Goal: Navigation & Orientation: Find specific page/section

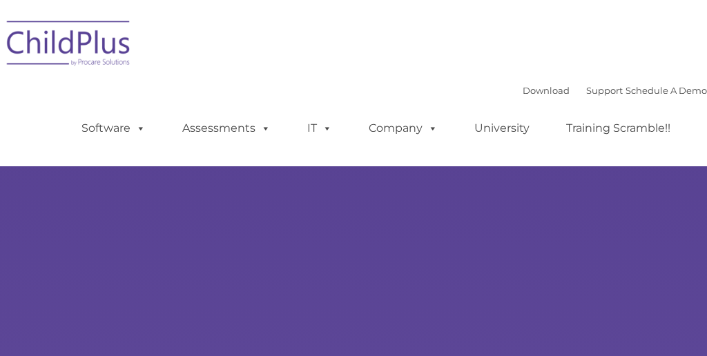
type input ""
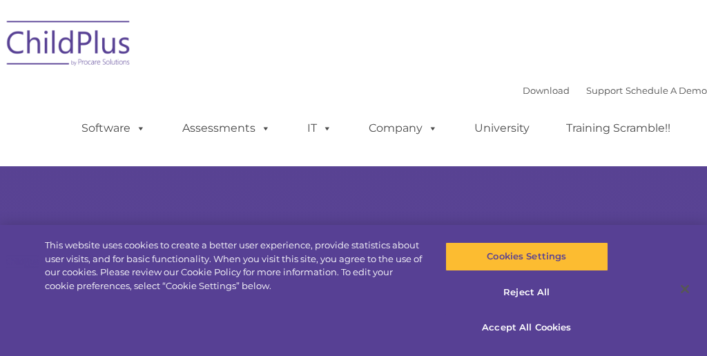
select select "MEDIUM"
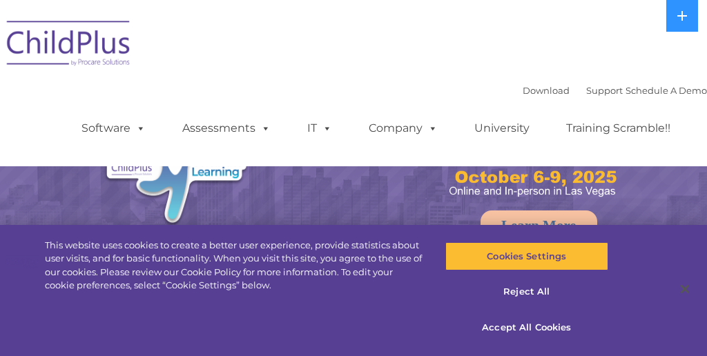
select select "MEDIUM"
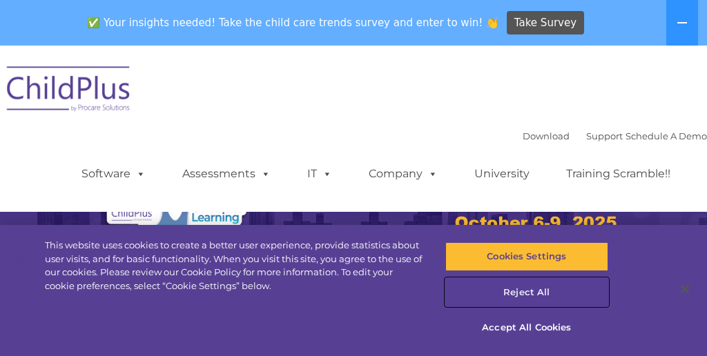
click at [522, 292] on button "Reject All" at bounding box center [526, 292] width 163 height 29
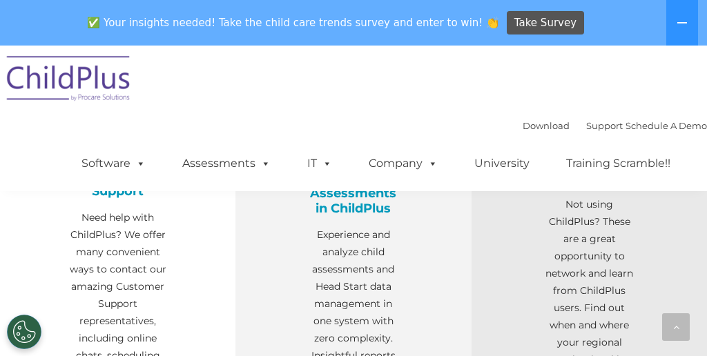
scroll to position [553, 0]
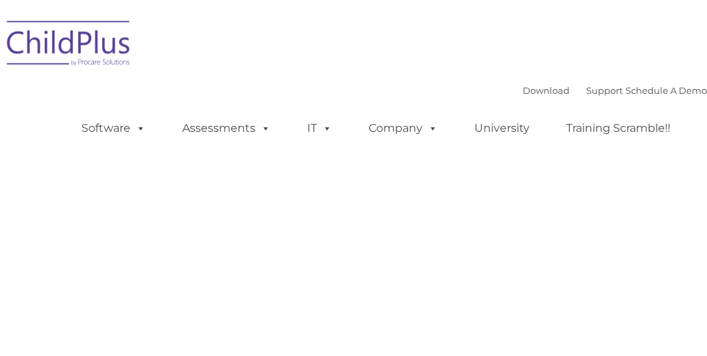
type input ""
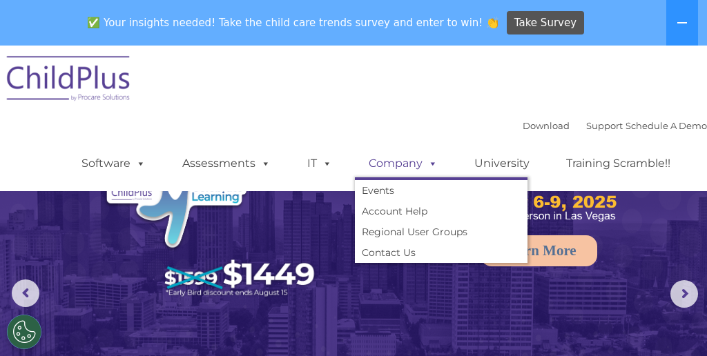
click at [386, 164] on link "Company" at bounding box center [403, 164] width 97 height 28
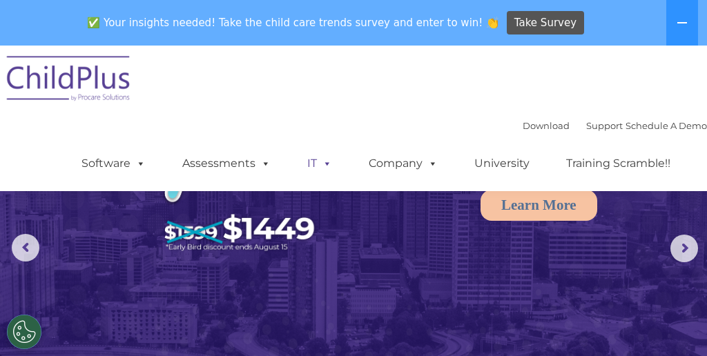
click at [311, 160] on link "IT" at bounding box center [319, 164] width 52 height 28
click at [233, 163] on link "Assessments" at bounding box center [226, 164] width 116 height 28
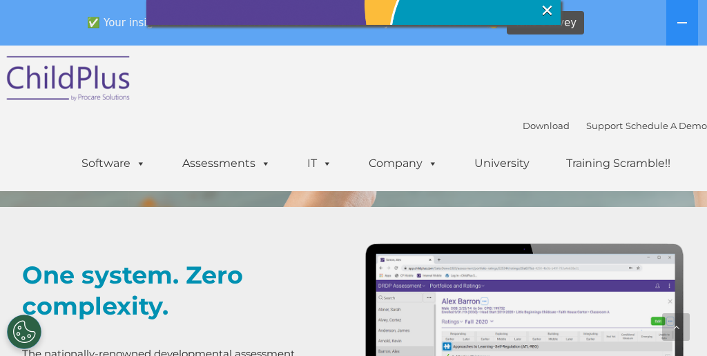
scroll to position [422, 0]
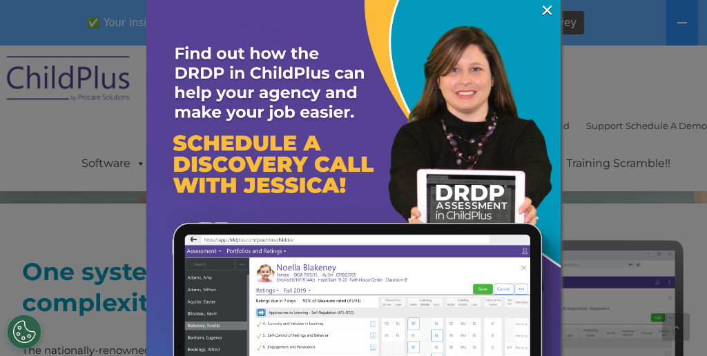
click at [681, 17] on div at bounding box center [353, 178] width 707 height 356
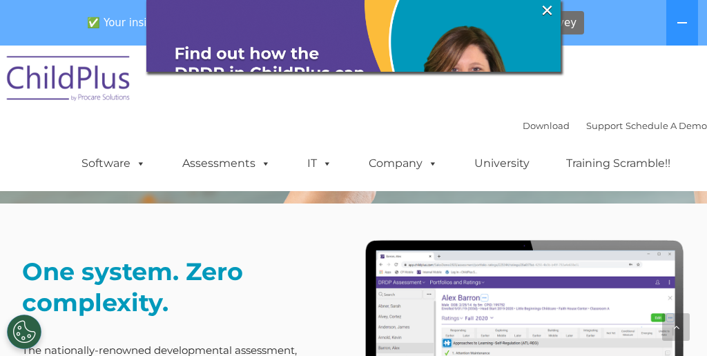
click at [545, 13] on span "Take Survey" at bounding box center [545, 23] width 62 height 24
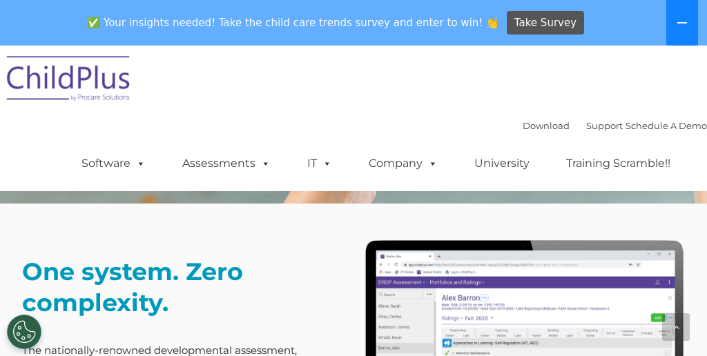
click at [687, 28] on icon at bounding box center [681, 22] width 11 height 11
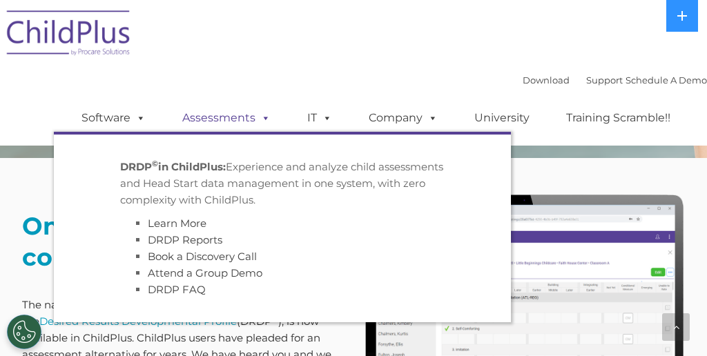
click at [231, 122] on link "Assessments" at bounding box center [226, 118] width 116 height 28
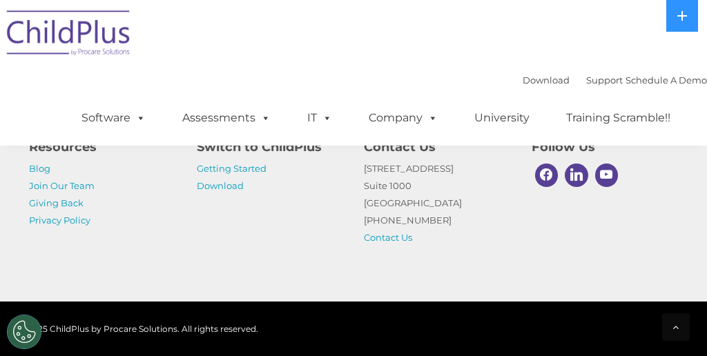
scroll to position [6290, 0]
click at [229, 168] on link "Getting Started" at bounding box center [232, 168] width 70 height 11
click at [237, 184] on link "Download" at bounding box center [220, 185] width 47 height 11
